Goal: Obtain resource: Obtain resource

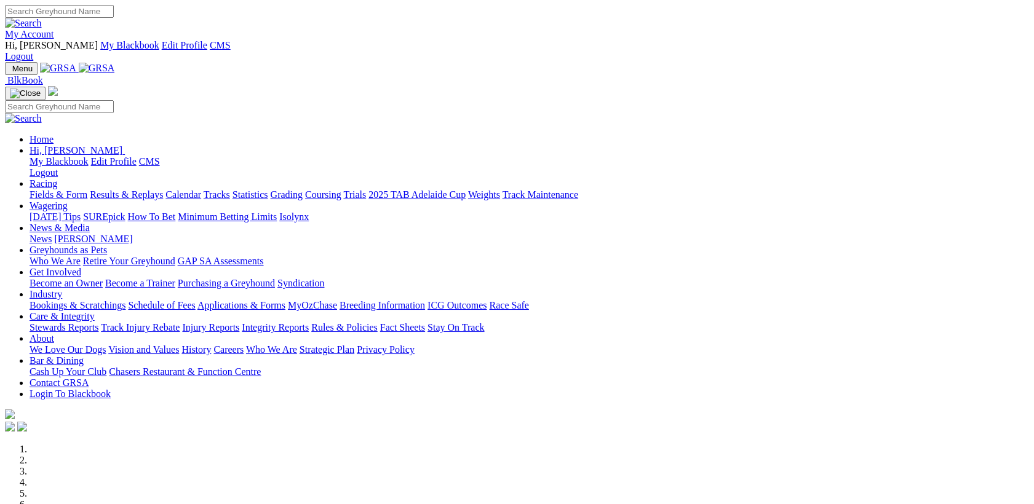
click at [285, 300] on link "Applications & Forms" at bounding box center [241, 305] width 88 height 10
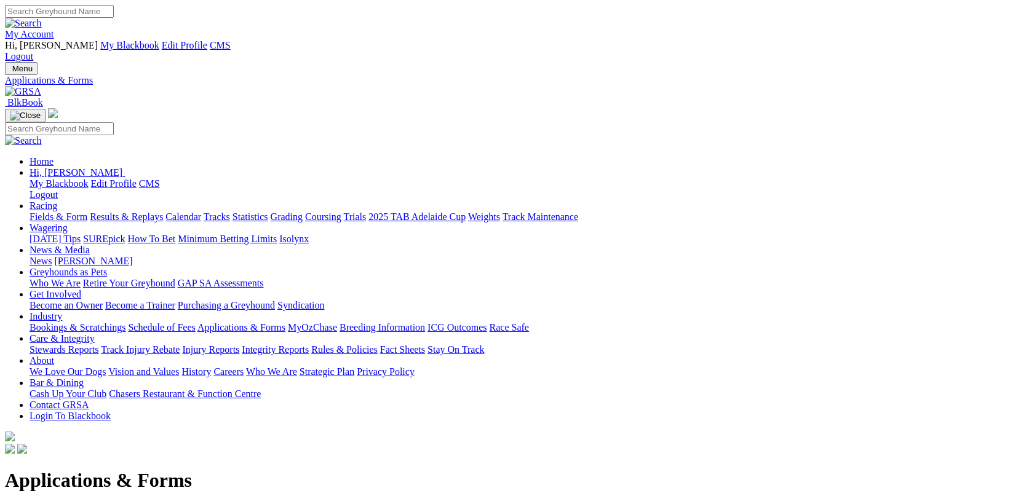
scroll to position [1472, 0]
